Goal: Ask a question: Seek information or help from site administrators or community

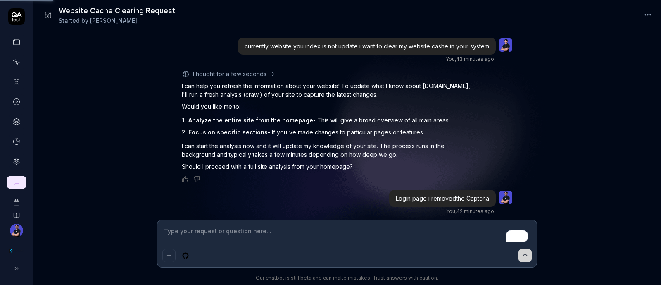
scroll to position [16, 0]
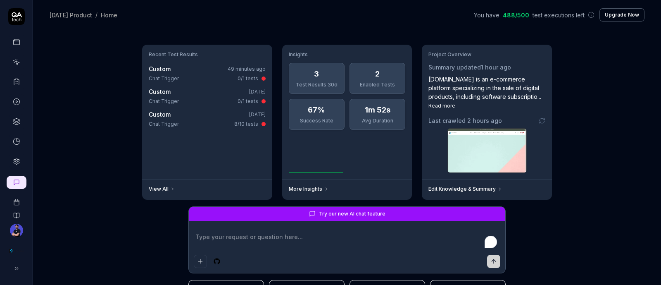
click at [10, 63] on link at bounding box center [16, 62] width 15 height 15
type textarea "*"
click at [15, 63] on icon at bounding box center [16, 61] width 7 height 7
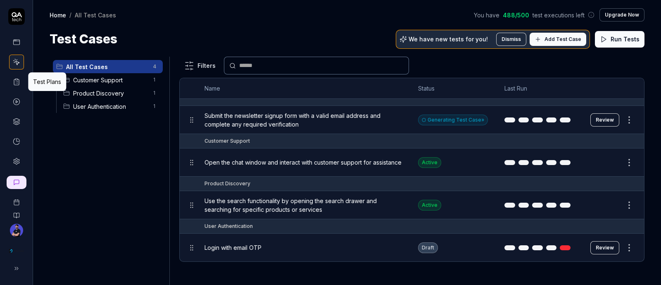
click at [19, 81] on icon at bounding box center [16, 81] width 7 height 7
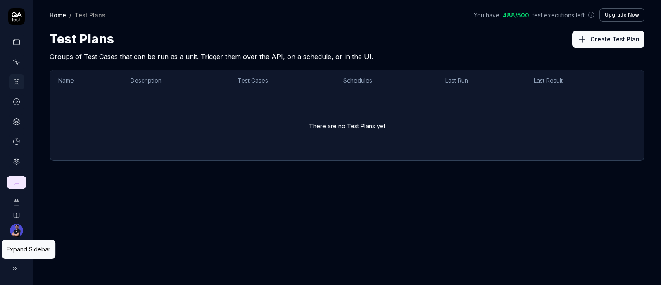
click at [17, 266] on icon at bounding box center [15, 268] width 7 height 7
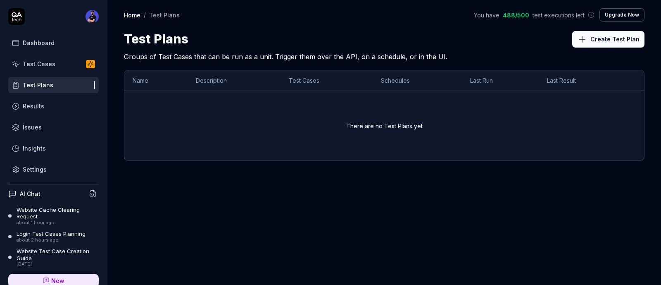
click at [48, 214] on div "Website Cache Clearing Request" at bounding box center [58, 213] width 82 height 14
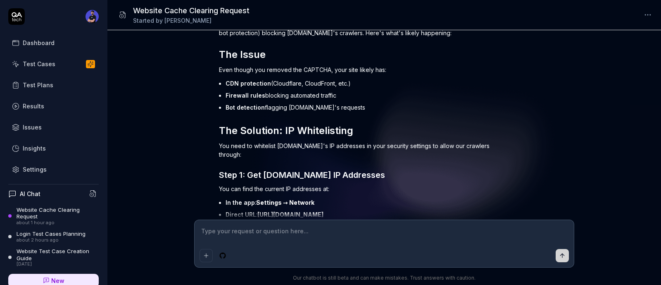
scroll to position [409, 0]
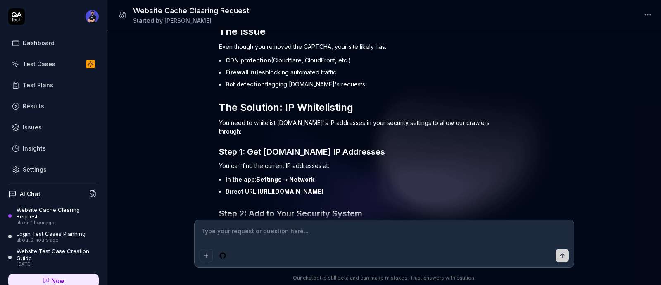
click at [448, 123] on p "You need to whitelist [DOMAIN_NAME]'s IP addresses in your security settings to…" at bounding box center [363, 126] width 289 height 17
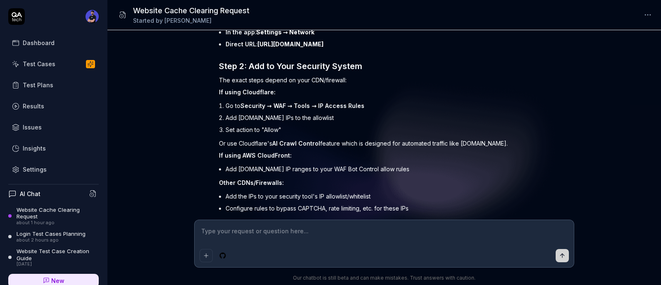
scroll to position [615, 0]
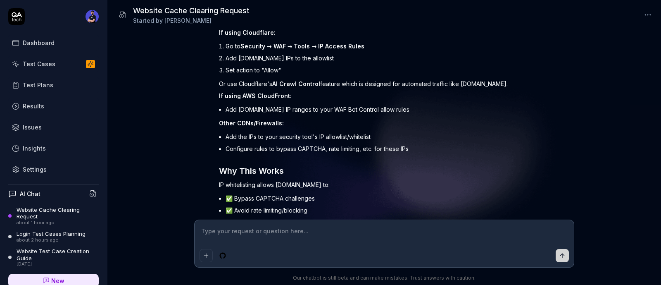
type textarea "*"
click at [310, 230] on textarea at bounding box center [384, 235] width 369 height 21
type textarea "i"
type textarea "*"
type textarea "i"
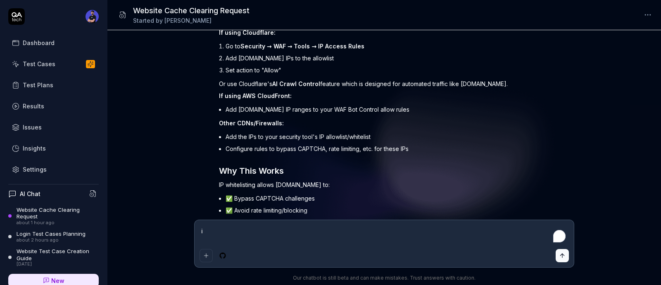
type textarea "*"
type textarea "i a"
type textarea "*"
type textarea "i am"
type textarea "*"
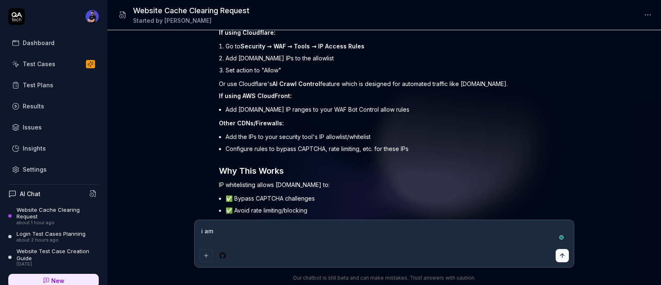
type textarea "i am"
type textarea "*"
type textarea "i am u"
type textarea "*"
type textarea "i am ui"
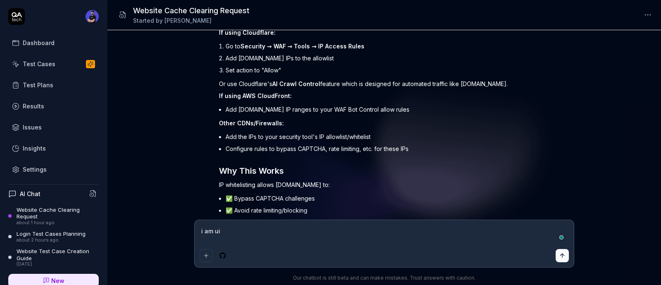
type textarea "*"
type textarea "i am uin"
type textarea "*"
type textarea "i am uing"
type textarea "*"
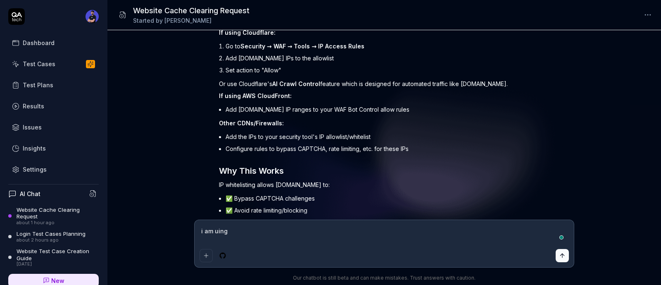
type textarea "i am uin"
type textarea "*"
type textarea "i am ui"
type textarea "*"
type textarea "i am u"
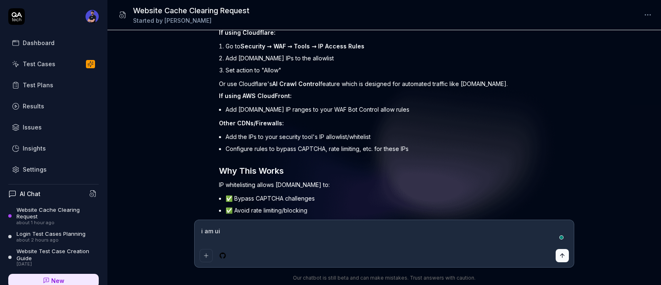
type textarea "*"
type textarea "i am us"
type textarea "*"
type textarea "i am usi"
type textarea "*"
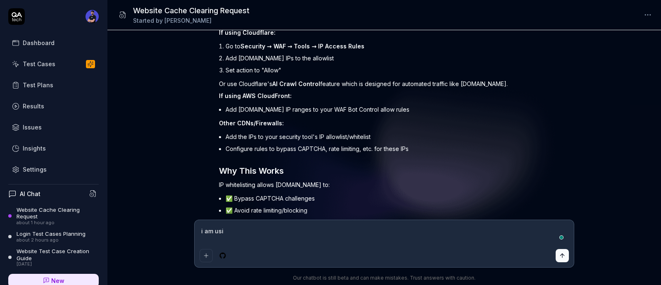
type textarea "i am usin"
type textarea "*"
type textarea "i am using"
type textarea "*"
type textarea "i am using"
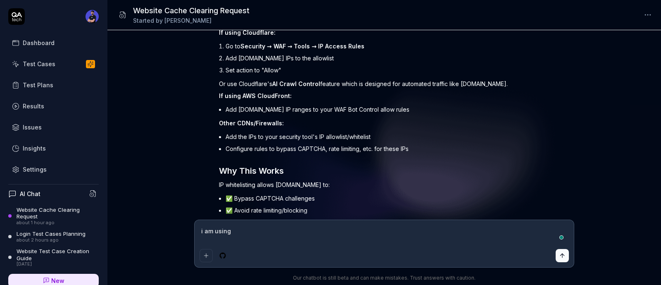
type textarea "*"
type textarea "i am using s"
type textarea "*"
type textarea "i am using sh"
type textarea "*"
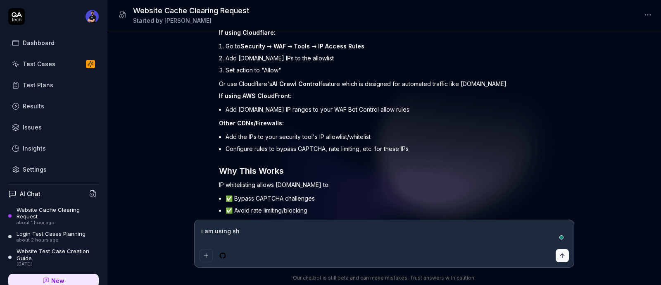
type textarea "i am using sho"
type textarea "*"
type textarea "i am using shop"
type textarea "*"
type textarea "i am using shopi"
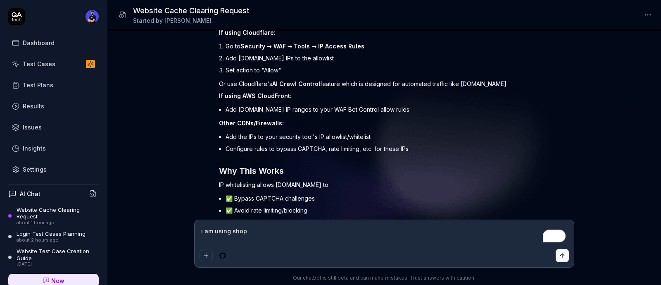
type textarea "*"
type textarea "i am using shopif"
type textarea "*"
type textarea "i am using shopify"
type textarea "*"
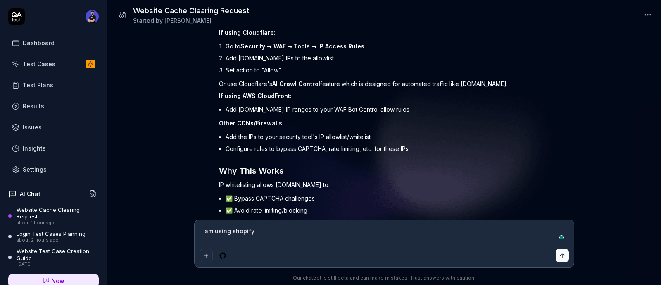
type textarea "i am using shopify"
type textarea "*"
type textarea "i am using shopify f"
type textarea "*"
type textarea "i am using shopify fo"
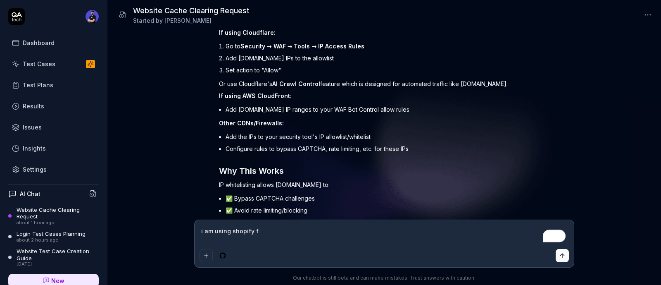
type textarea "*"
type textarea "i am using shopify fot"
type textarea "*"
type textarea "i am using shopify fo"
type textarea "*"
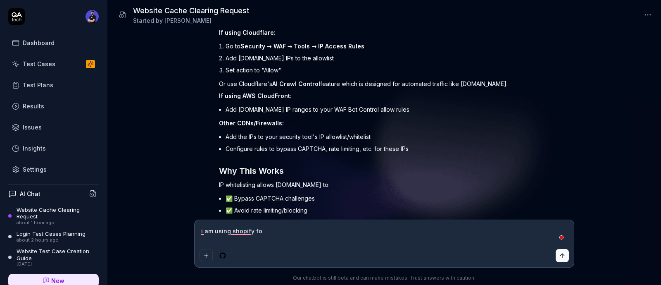
type textarea "i am using shopify f"
type textarea "*"
type textarea "i am using shopify fr"
type textarea "*"
type textarea "i am using shopify fr"
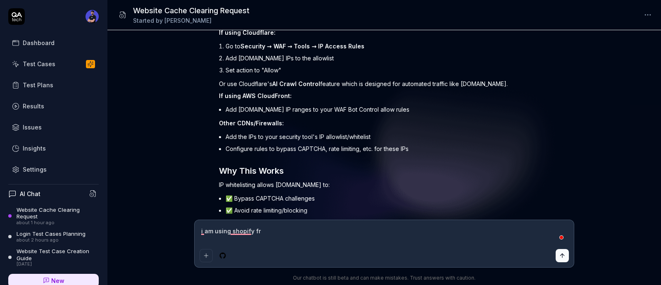
type textarea "*"
type textarea "i am using shopify fr"
type textarea "*"
type textarea "i am using shopify f"
type textarea "*"
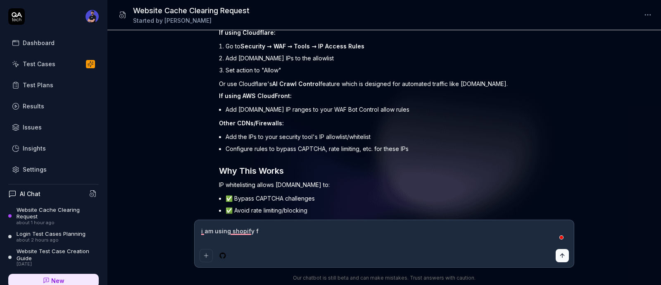
type textarea "i am using shopify fo"
type textarea "*"
type textarea "i am using shopify for"
type textarea "*"
type textarea "i am using shopify for"
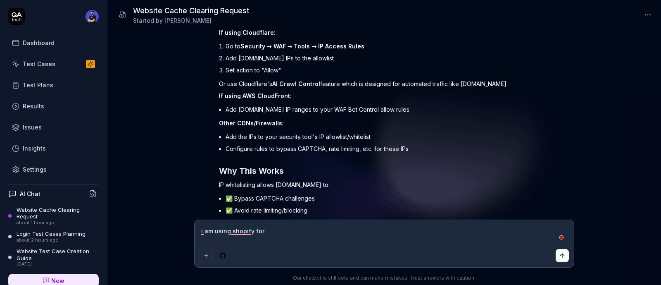
type textarea "*"
type textarea "i am using shopify for d"
type textarea "*"
type textarea "i am using shopify for de"
type textarea "*"
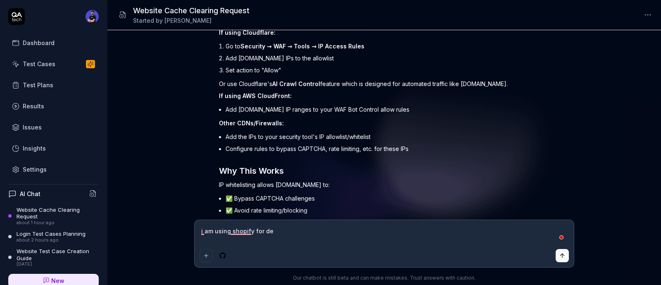
type textarea "i am using shopify for dev"
type textarea "*"
type textarea "i am using shopify for deve"
type textarea "*"
type textarea "i am using shopify for devel"
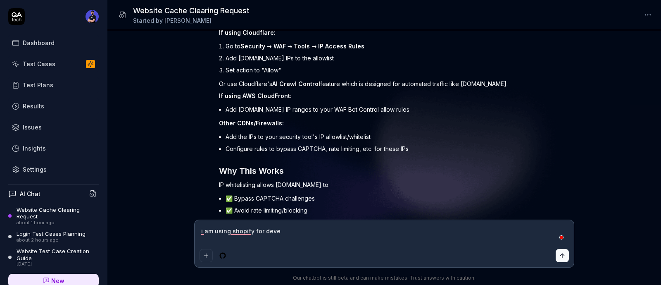
type textarea "*"
type textarea "i am using shopify for develo"
type textarea "*"
type textarea "i am using shopify for develop"
type textarea "*"
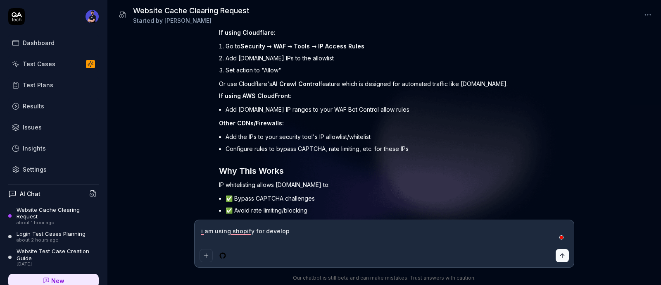
type textarea "i am using shopify for develope"
type textarea "*"
type textarea "i am using shopify for developem"
type textarea "*"
type textarea "i am using shopify for developemn"
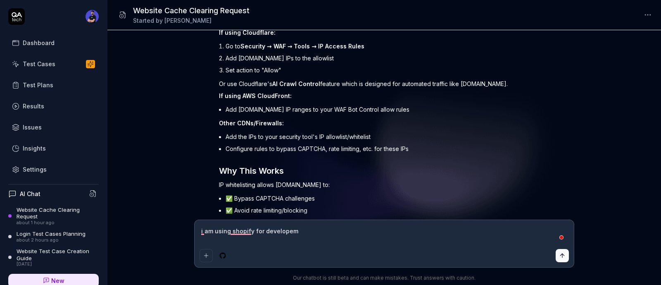
type textarea "*"
type textarea "i am using shopify for developemnt"
type textarea "*"
type textarea "i am using shopify for developemnt"
type textarea "*"
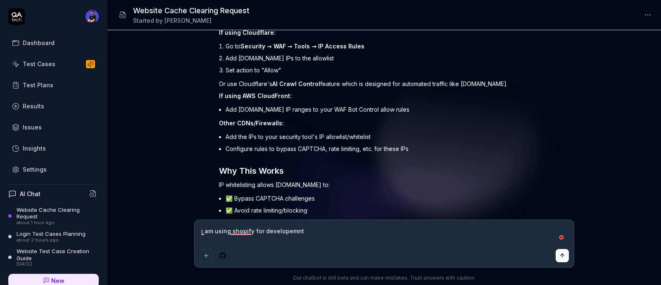
type textarea "i am using shopify for developemnt h"
type textarea "*"
type textarea "i am using shopify for developemnt ho"
type textarea "*"
type textarea "i am using shopify for developemnt how"
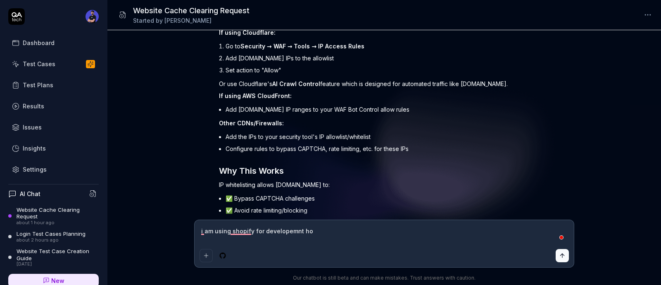
type textarea "*"
type textarea "i am using shopify for developemnt how"
type textarea "*"
type textarea "i am using shopify for developemnt how i"
type textarea "*"
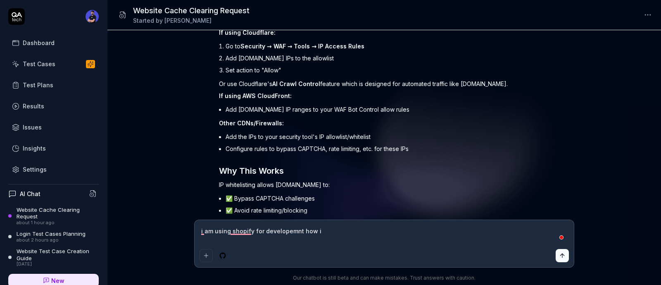
type textarea "i am using shopify for developemnt how i"
type textarea "*"
type textarea "i am using shopify for developemnt how i c"
type textarea "*"
type textarea "i am using shopify for developemnt how i ca"
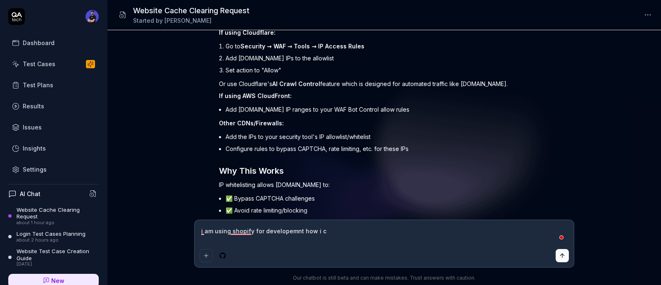
type textarea "*"
type textarea "i am using shopify for developemnt how i can"
type textarea "*"
type textarea "i am using shopify for developemnt how i can"
type textarea "*"
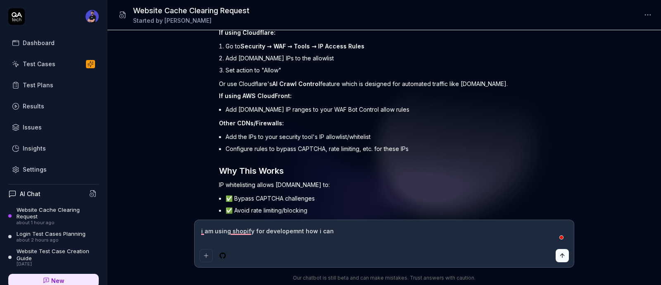
type textarea "i am using shopify for developemnt how i can a"
type textarea "*"
type textarea "i am using shopify for developemnt how i can ad"
type textarea "*"
type textarea "i am using shopify for developemnt how i can add"
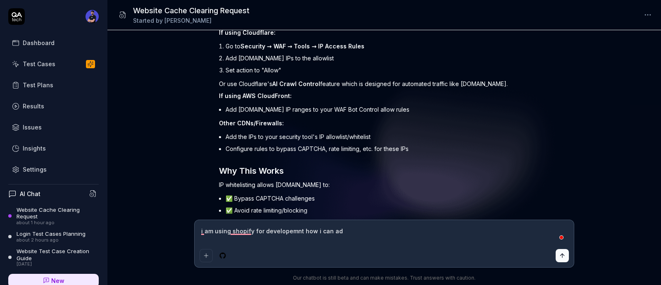
type textarea "*"
type textarea "i am using shopify for developemnt how i can add"
type textarea "*"
type textarea "i am using shopify for developemnt how i can add i"
type textarea "*"
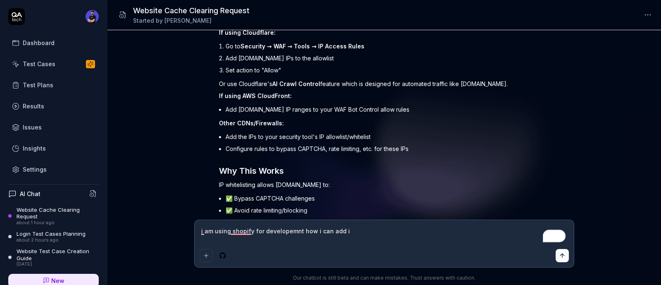
type textarea "i am using shopify for developemnt how i can add ip"
type textarea "*"
type textarea "i am using shopify for developemnt how i can add ip"
type textarea "*"
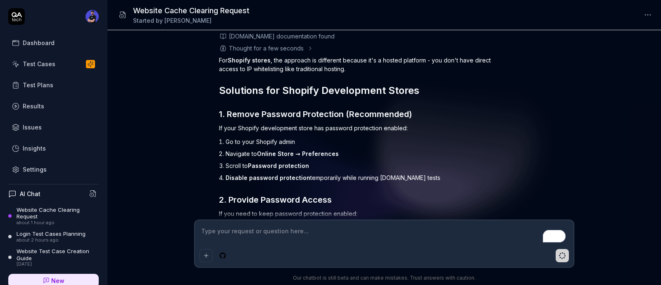
scroll to position [916, 0]
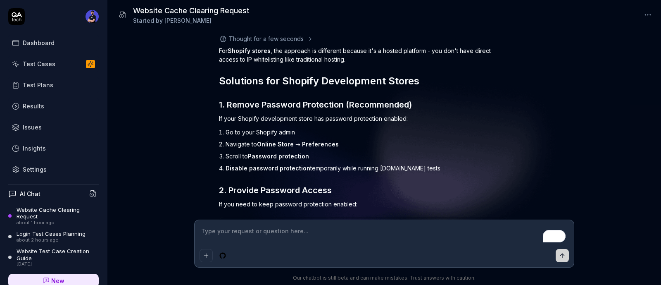
type textarea "*"
type input "[EMAIL_ADDRESS][DOMAIN_NAME]"
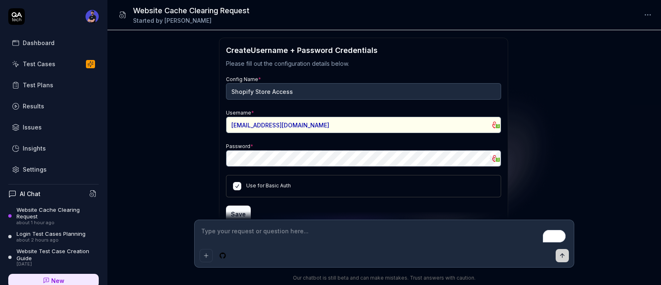
scroll to position [1115, 0]
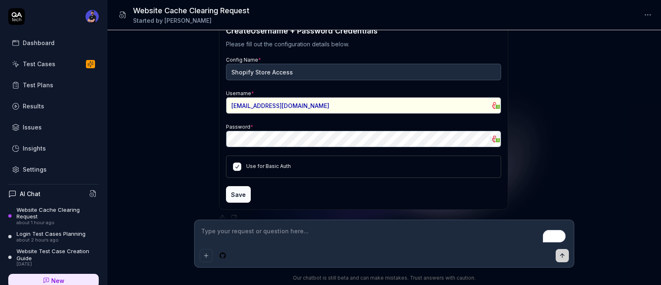
click at [293, 186] on div "Save" at bounding box center [363, 194] width 275 height 17
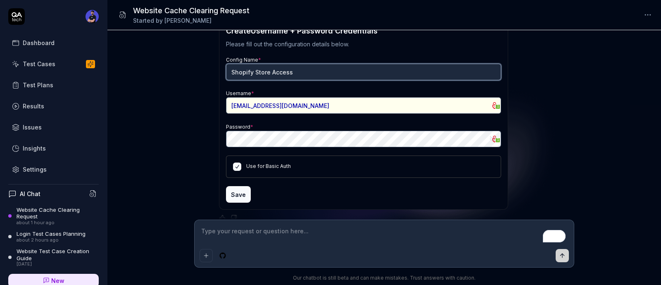
click at [254, 65] on input "Shopify Store Access" at bounding box center [363, 72] width 275 height 17
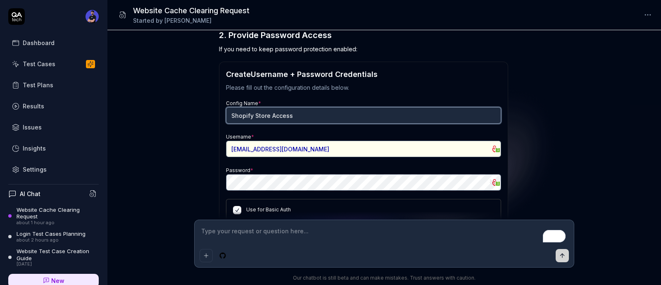
scroll to position [1011, 0]
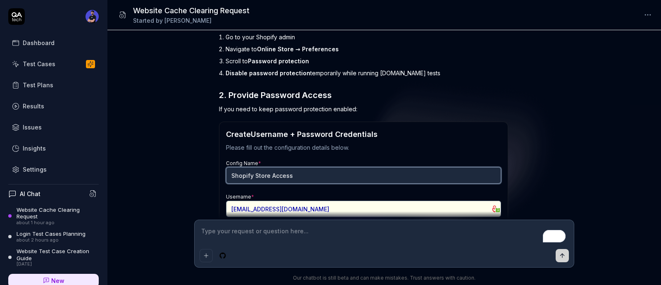
click at [262, 167] on input "Shopify Store Access" at bounding box center [363, 175] width 275 height 17
click at [274, 167] on input "Shopify Store Access" at bounding box center [363, 175] width 275 height 17
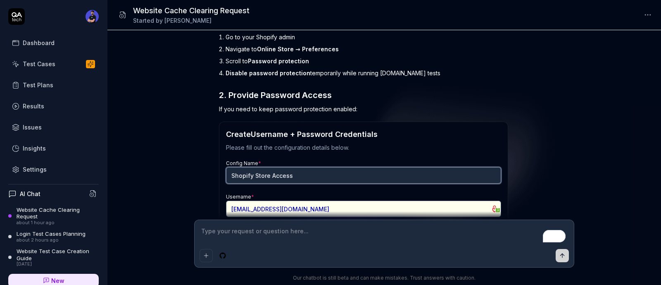
click at [274, 167] on input "Shopify Store Access" at bounding box center [363, 175] width 275 height 17
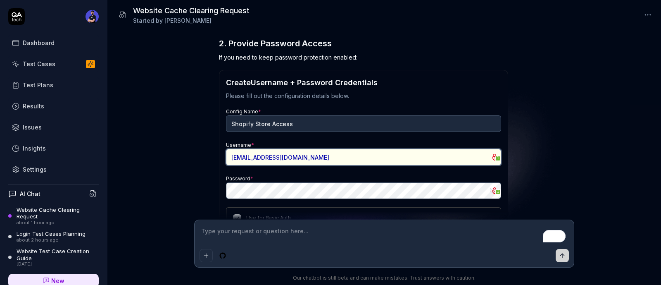
type textarea "*"
click at [258, 151] on input "[EMAIL_ADDRESS][DOMAIN_NAME]" at bounding box center [363, 157] width 275 height 17
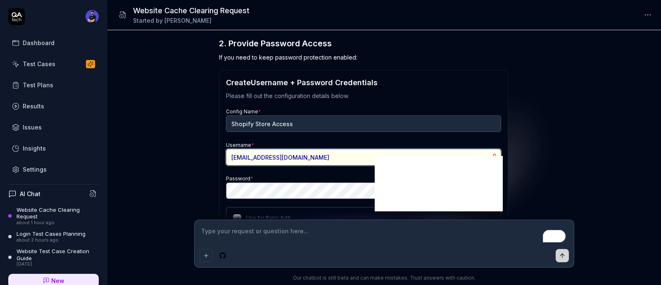
click at [258, 151] on input "[EMAIL_ADDRESS][DOMAIN_NAME]" at bounding box center [363, 157] width 275 height 17
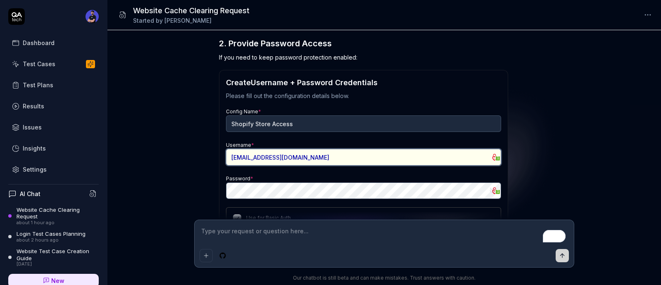
type input "[EMAIL_ADDRESS][DOMAIN_NAME]"
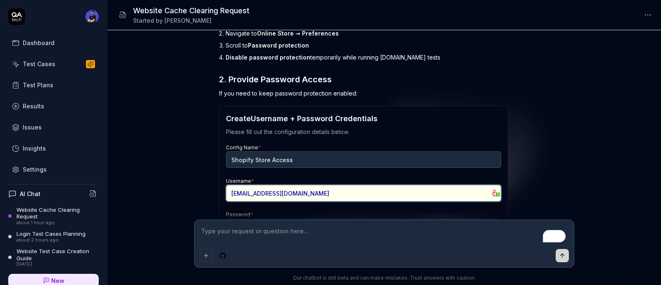
scroll to position [1011, 0]
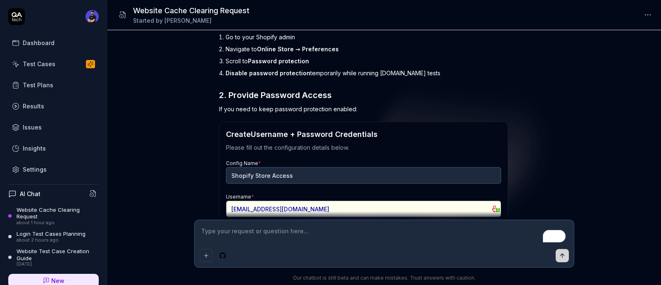
click at [246, 89] on h3 "2. Provide Password Access" at bounding box center [363, 95] width 289 height 12
drag, startPoint x: 245, startPoint y: 88, endPoint x: 316, endPoint y: 88, distance: 70.7
click at [316, 89] on h3 "2. Provide Password Access" at bounding box center [363, 95] width 289 height 12
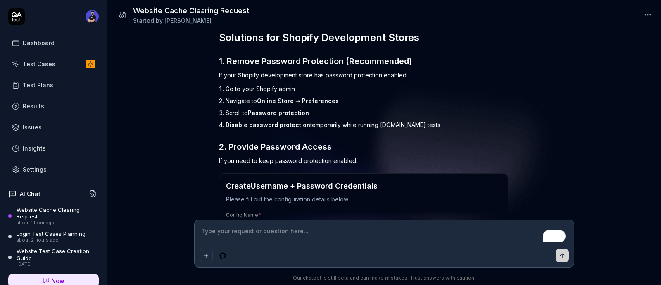
click at [258, 109] on span "Password protection" at bounding box center [278, 112] width 61 height 7
drag, startPoint x: 258, startPoint y: 104, endPoint x: 318, endPoint y: 106, distance: 59.9
click at [318, 107] on li "Scroll to Password protection" at bounding box center [367, 113] width 283 height 12
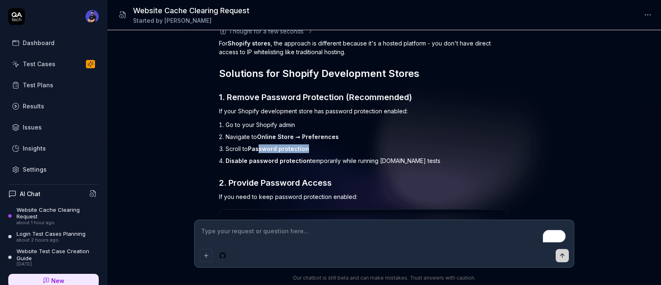
scroll to position [908, 0]
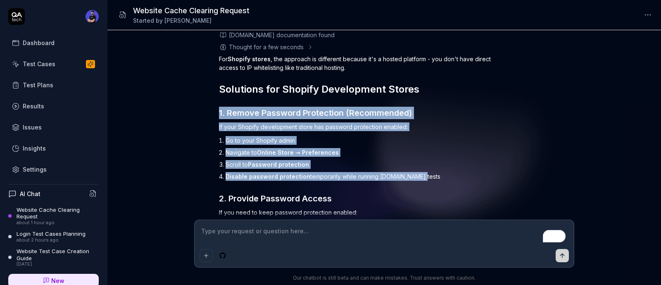
drag, startPoint x: 438, startPoint y: 162, endPoint x: 220, endPoint y: 99, distance: 226.5
click at [220, 99] on div "For Shopify stores , the approach is different because it's a hosted platform -…" at bounding box center [363, 136] width 289 height 162
copy div "1. Remove Password Protection (Recommended) If your Shopify development store h…"
type textarea "*"
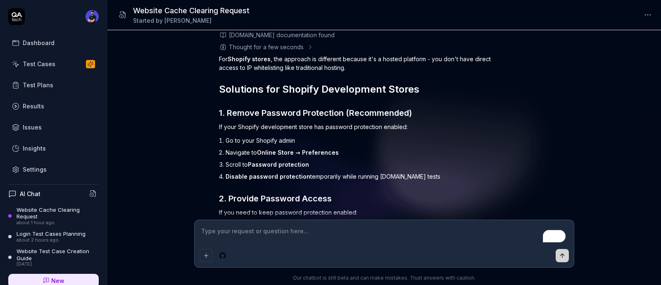
click at [242, 225] on textarea "To enrich screen reader interactions, please activate Accessibility in Grammarl…" at bounding box center [384, 235] width 369 height 21
type textarea "i"
type textarea "*"
type textarea "i"
type textarea "*"
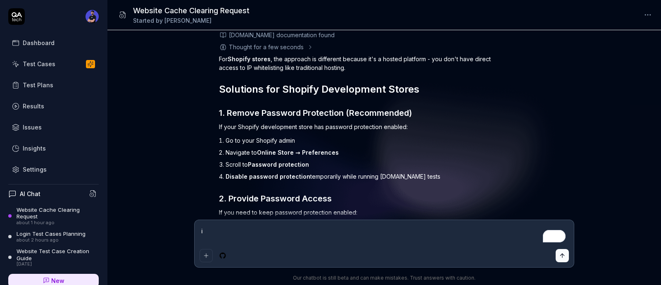
type textarea "i a"
type textarea "*"
type textarea "i al"
type textarea "*"
type textarea "i alr"
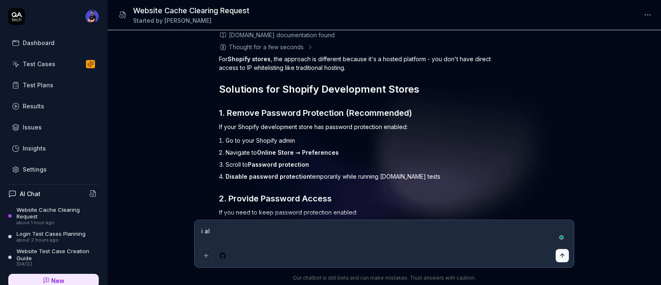
type textarea "*"
type textarea "i alre"
type textarea "*"
type textarea "i [PERSON_NAME]"
type textarea "*"
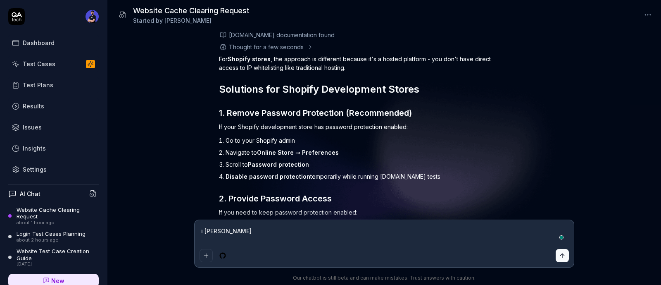
type textarea "i alredy"
type textarea "*"
type textarea "i alredy"
type textarea "*"
type textarea "i alredy r"
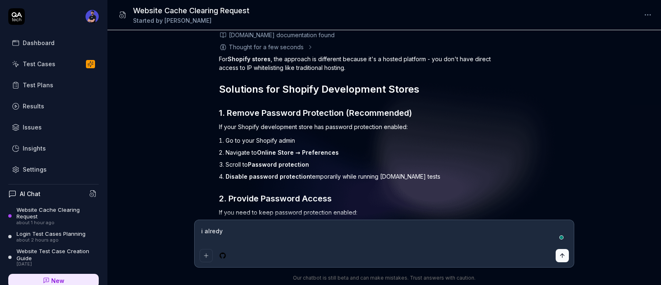
type textarea "*"
type textarea "i alredy re"
type textarea "*"
type textarea "i alredy rem"
type textarea "*"
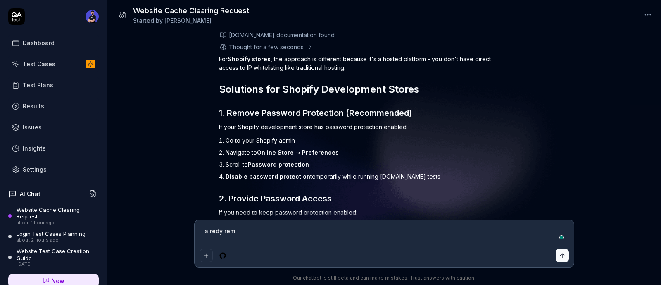
type textarea "i alredy remo"
type textarea "*"
type textarea "i alredy remov"
type textarea "*"
type textarea "i alredy remove"
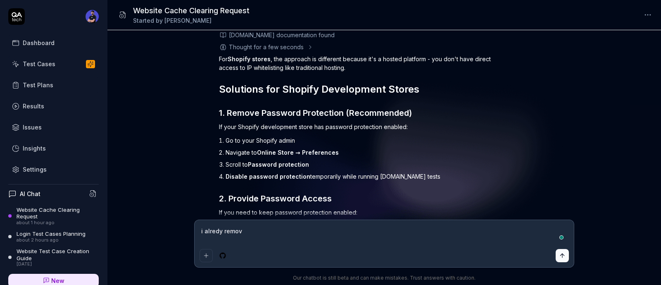
type textarea "*"
type textarea "i alredy removed"
type textarea "*"
type textarea "i alredy removed"
type textarea "*"
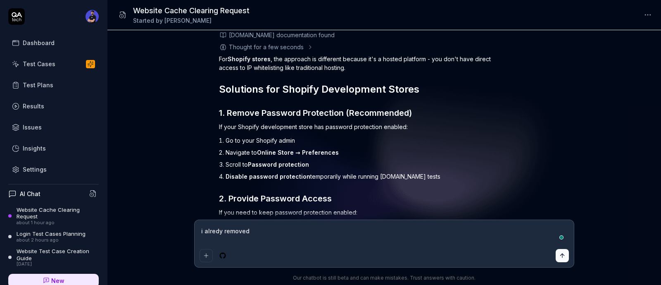
type textarea "i alredy removed"
click at [266, 107] on h3 "1. Remove Password Protection (Recommended)" at bounding box center [363, 113] width 289 height 12
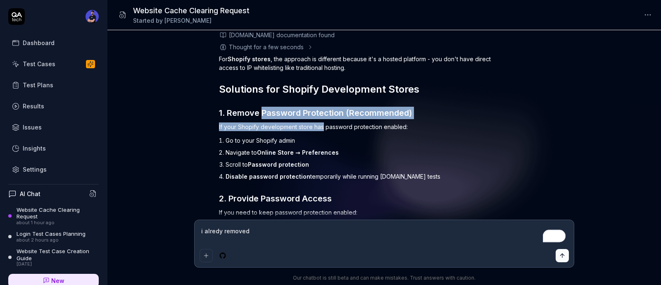
drag, startPoint x: 266, startPoint y: 107, endPoint x: 317, endPoint y: 112, distance: 51.1
click at [317, 112] on div "For Shopify stores , the approach is different because it's a hosted platform -…" at bounding box center [363, 136] width 289 height 162
click at [329, 107] on h3 "1. Remove Password Protection (Recommended)" at bounding box center [363, 113] width 289 height 12
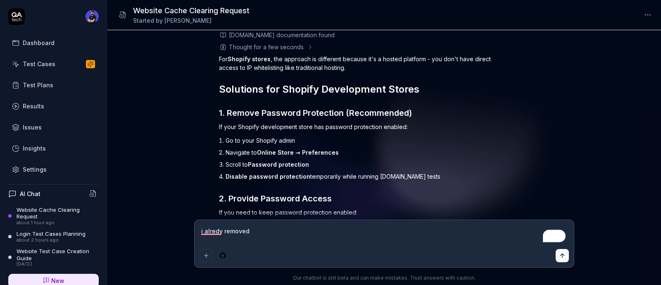
click at [329, 107] on h3 "1. Remove Password Protection (Recommended)" at bounding box center [363, 113] width 289 height 12
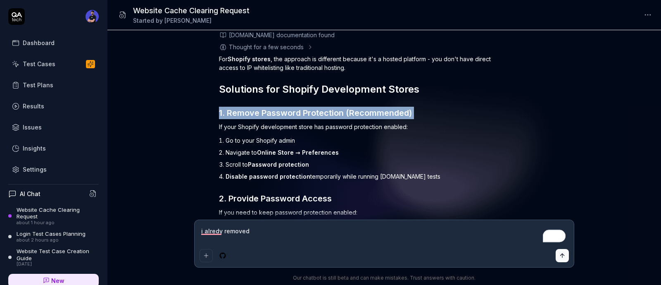
click at [286, 107] on h3 "1. Remove Password Protection (Recommended)" at bounding box center [363, 113] width 289 height 12
click at [285, 107] on h3 "1. Remove Password Protection (Recommended)" at bounding box center [363, 113] width 289 height 12
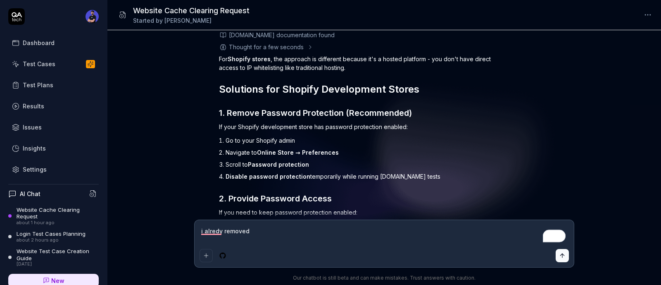
click at [281, 107] on h3 "1. Remove Password Protection (Recommended)" at bounding box center [363, 113] width 289 height 12
drag, startPoint x: 281, startPoint y: 101, endPoint x: 320, endPoint y: 101, distance: 38.8
click at [320, 107] on h3 "1. Remove Password Protection (Recommended)" at bounding box center [363, 113] width 289 height 12
copy h3 "Password Protection"
type textarea "*"
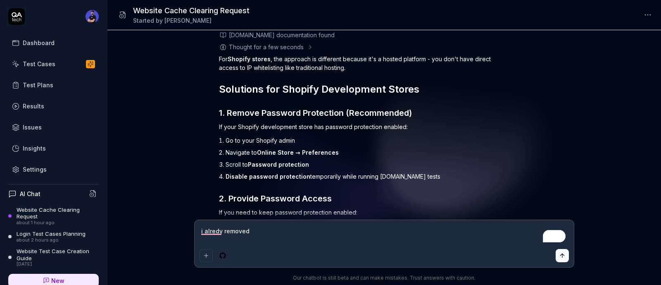
click at [274, 226] on textarea "i alredy removed" at bounding box center [384, 235] width 369 height 21
paste textarea "Password Protection"
type textarea "i alredy removed Password Protection"
type textarea "*"
type textarea "i alredy removed Password Protection"
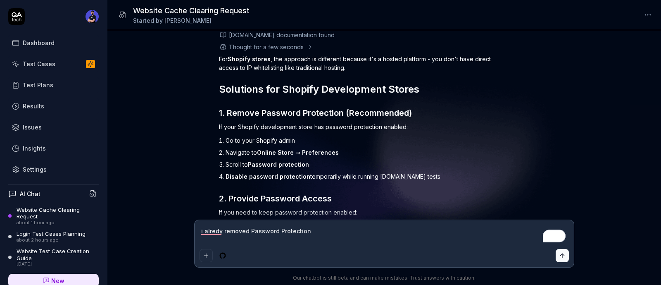
type textarea "*"
type textarea "i alredy removed Password Protection b"
type textarea "*"
type textarea "i alredy removed Password Protection bu"
type textarea "*"
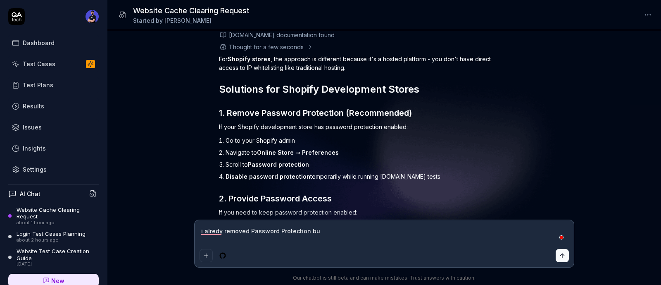
type textarea "i alredy removed Password Protection but"
type textarea "*"
type textarea "i alredy removed Password Protection but"
type textarea "*"
type textarea "i alredy removed Password Protection but s"
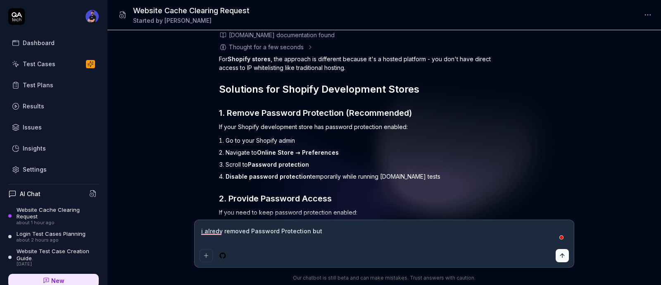
type textarea "*"
type textarea "i alredy removed Password Protection but su"
type textarea "*"
type textarea "i alredy removed Password Protection but s"
type textarea "*"
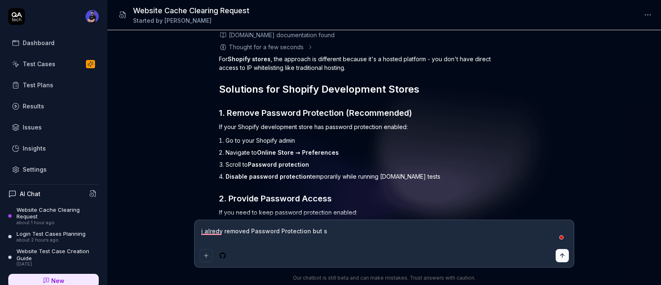
type textarea "i alredy removed Password Protection but st"
type textarea "*"
type textarea "i alredy removed Password Protection but sti"
type textarea "*"
type textarea "i alredy removed Password Protection but stil"
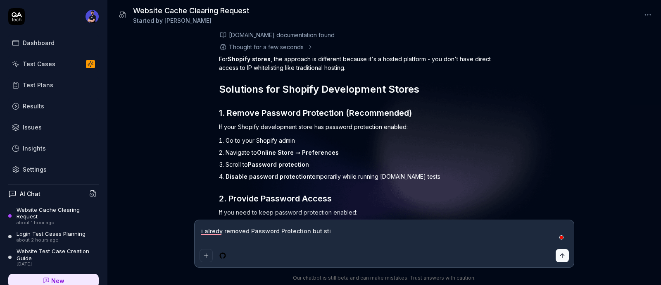
type textarea "*"
type textarea "i alredy removed Password Protection but still"
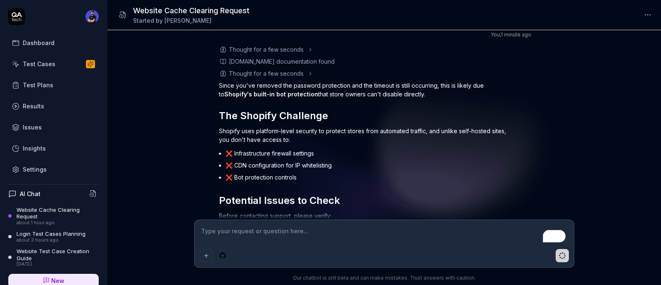
scroll to position [1325, 0]
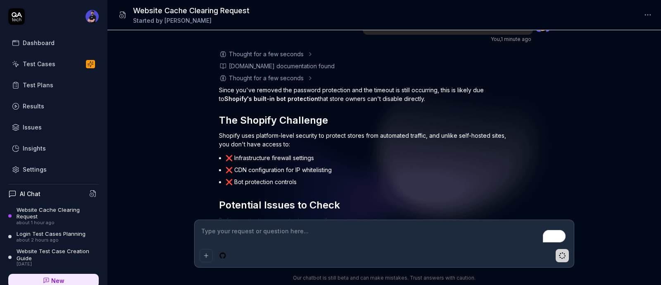
click at [288, 152] on li "❌ Infrastructure firewall settings" at bounding box center [367, 158] width 283 height 12
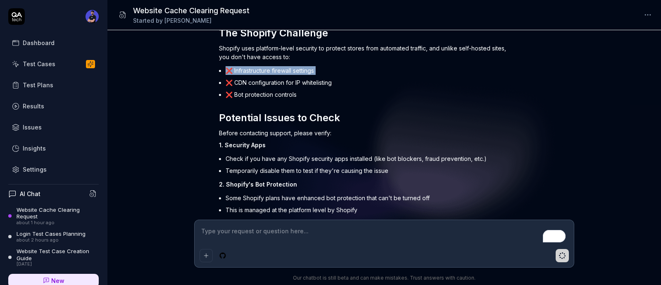
scroll to position [1429, 0]
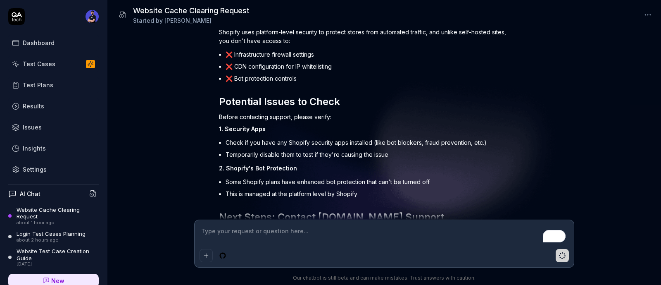
click at [235, 125] on span "1. Security Apps" at bounding box center [242, 128] width 47 height 7
drag, startPoint x: 235, startPoint y: 121, endPoint x: 252, endPoint y: 121, distance: 16.5
click at [252, 125] on span "1. Security Apps" at bounding box center [242, 128] width 47 height 7
click at [296, 136] on li "Check if you have any Shopify security apps installed (like bot blockers, fraud…" at bounding box center [367, 142] width 283 height 12
drag, startPoint x: 296, startPoint y: 133, endPoint x: 344, endPoint y: 133, distance: 48.3
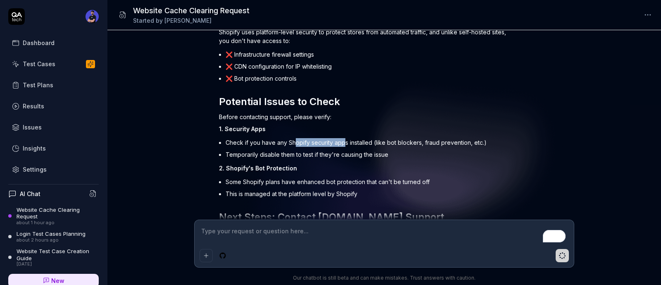
click at [344, 136] on li "Check if you have any Shopify security apps installed (like bot blockers, fraud…" at bounding box center [367, 142] width 283 height 12
click at [380, 136] on li "Check if you have any Shopify security apps installed (like bot blockers, fraud…" at bounding box center [367, 142] width 283 height 12
click at [392, 136] on li "Check if you have any Shopify security apps installed (like bot blockers, fraud…" at bounding box center [367, 142] width 283 height 12
drag, startPoint x: 392, startPoint y: 131, endPoint x: 417, endPoint y: 134, distance: 25.4
click at [417, 136] on li "Check if you have any Shopify security apps installed (like bot blockers, fraud…" at bounding box center [367, 142] width 283 height 12
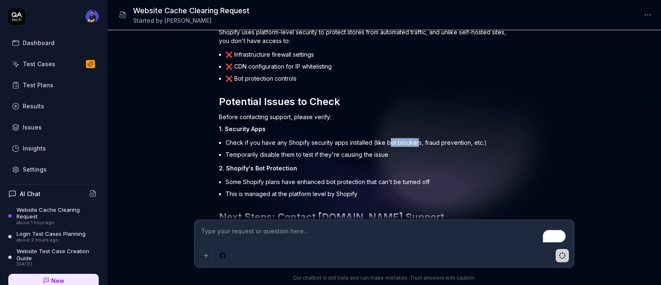
scroll to position [1480, 0]
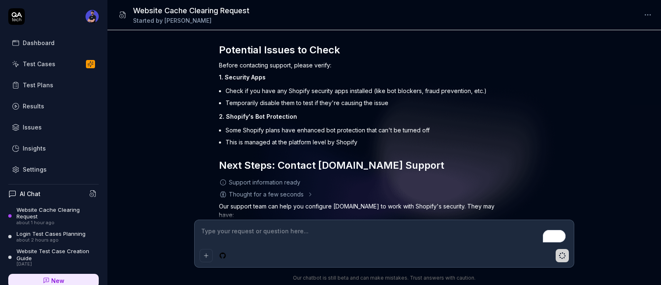
click at [279, 113] on span "2. Shopify's Bot Protection" at bounding box center [258, 116] width 78 height 7
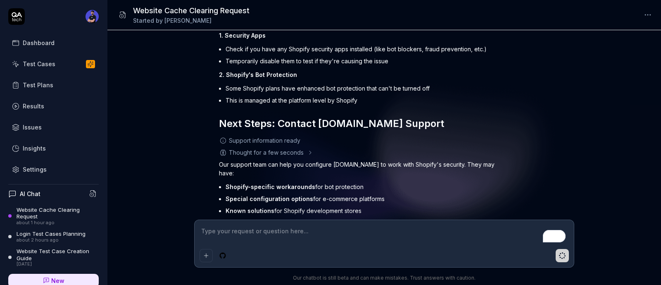
scroll to position [1532, 0]
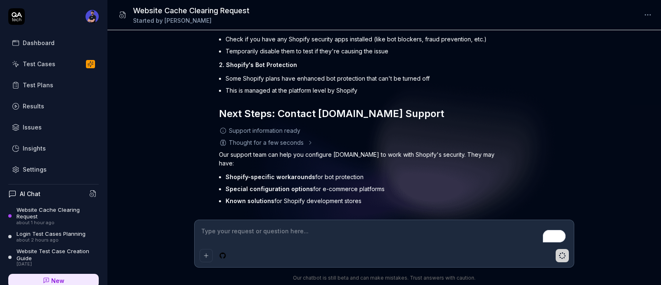
click at [231, 183] on li "Special configuration options for e-commerce platforms" at bounding box center [367, 189] width 283 height 12
drag, startPoint x: 231, startPoint y: 174, endPoint x: 322, endPoint y: 174, distance: 90.9
click at [298, 183] on li "Special configuration options for e-commerce platforms" at bounding box center [367, 189] width 283 height 12
click at [368, 183] on li "Special configuration options for e-commerce platforms" at bounding box center [367, 189] width 283 height 12
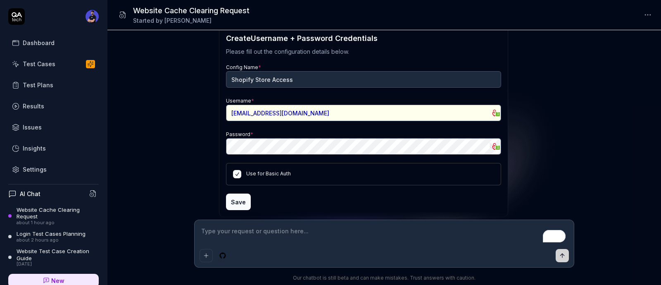
scroll to position [1094, 0]
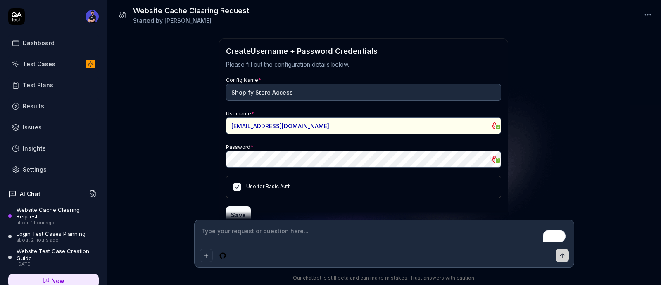
click at [305, 109] on div "Username * [EMAIL_ADDRESS][DOMAIN_NAME] 1" at bounding box center [363, 121] width 275 height 25
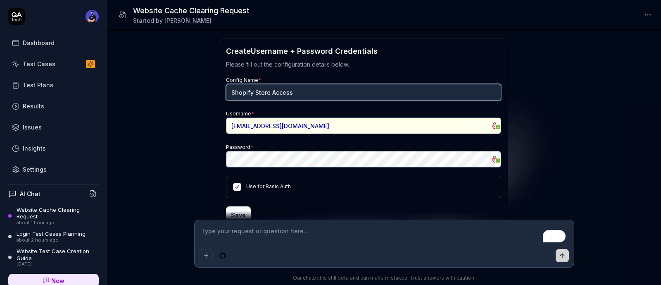
click at [257, 88] on input "Shopify Store Access" at bounding box center [363, 92] width 275 height 17
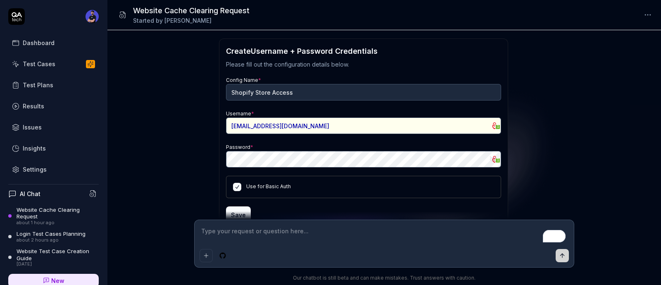
click at [195, 94] on div "currently website you index is not update i want to clear my website cashe in y…" at bounding box center [384, 124] width 554 height 189
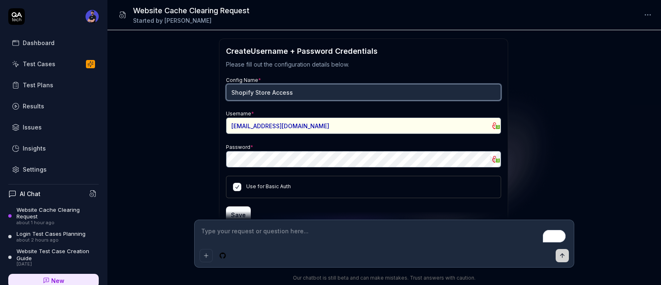
click at [242, 84] on input "Shopify Store Access" at bounding box center [363, 92] width 275 height 17
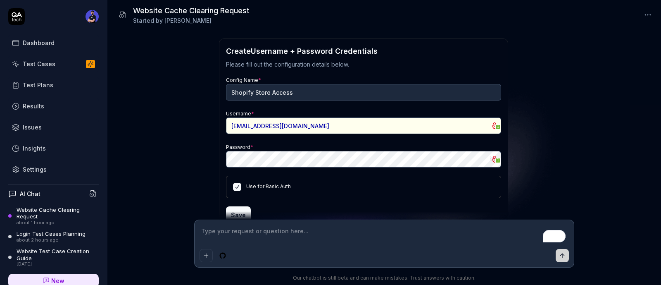
click at [176, 169] on div "currently website you index is not update i want to clear my website cashe in y…" at bounding box center [384, 124] width 554 height 189
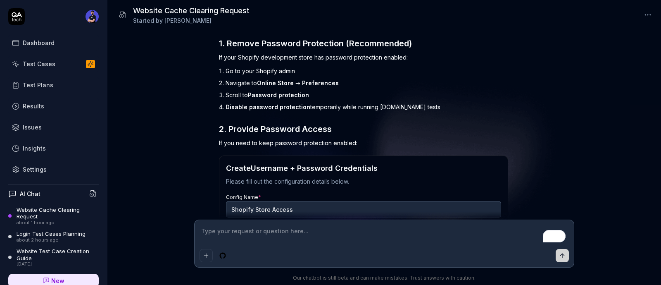
scroll to position [939, 0]
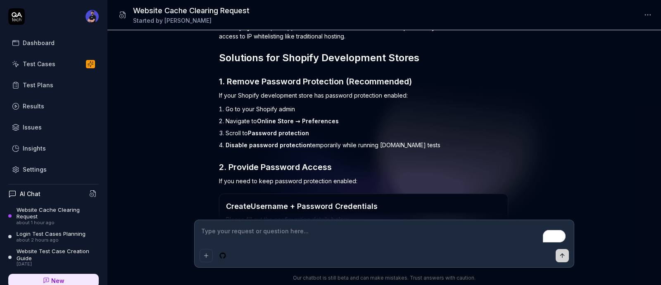
click at [46, 62] on div "Test Cases" at bounding box center [39, 63] width 33 height 9
